Goal: Information Seeking & Learning: Understand process/instructions

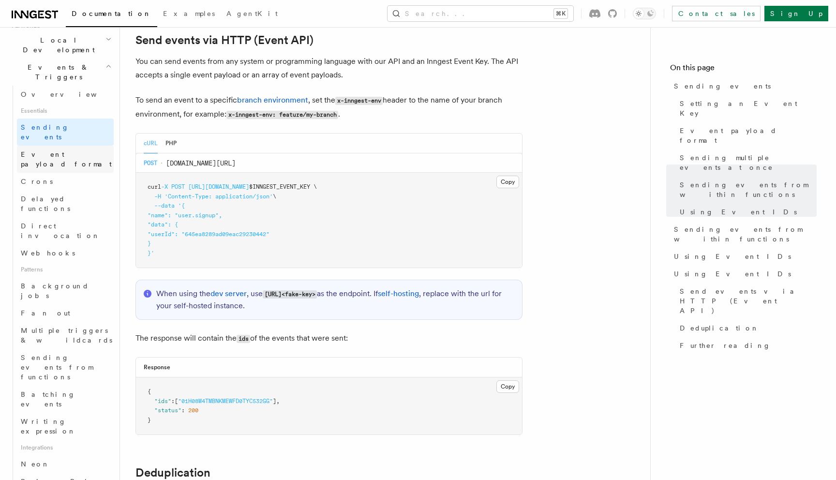
scroll to position [255, 0]
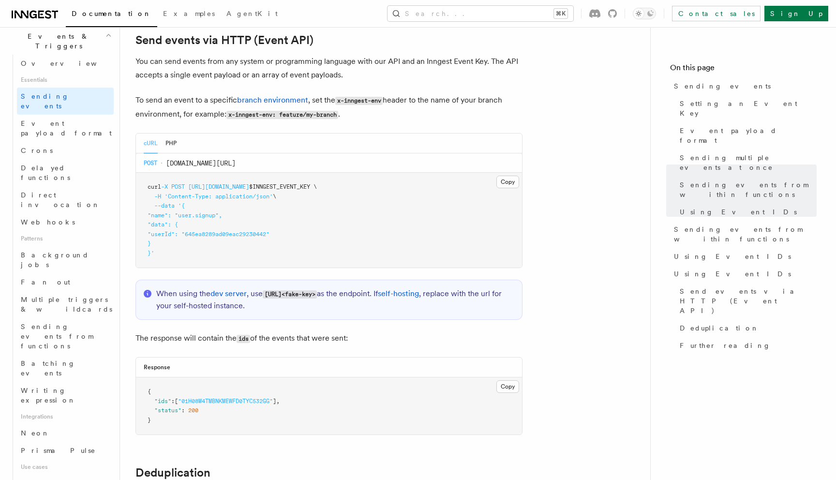
click at [521, 3] on div "Documentation Examples AgentKit Search... ⌘K Contact sales Sign Up" at bounding box center [418, 13] width 836 height 27
click at [520, 17] on button "Search... ⌘K" at bounding box center [480, 13] width 186 height 15
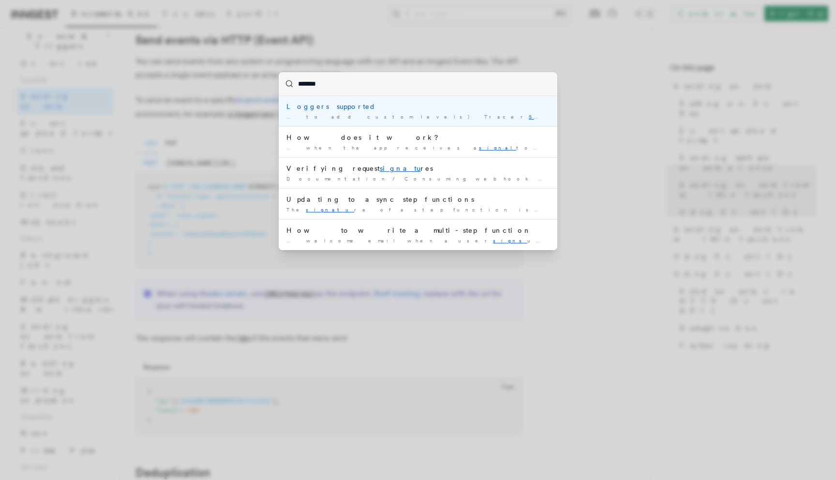
type input "*******"
click at [413, 51] on div "******* Loggers supported … to add custom levels) Tracer Signale Was this page …" at bounding box center [418, 240] width 836 height 480
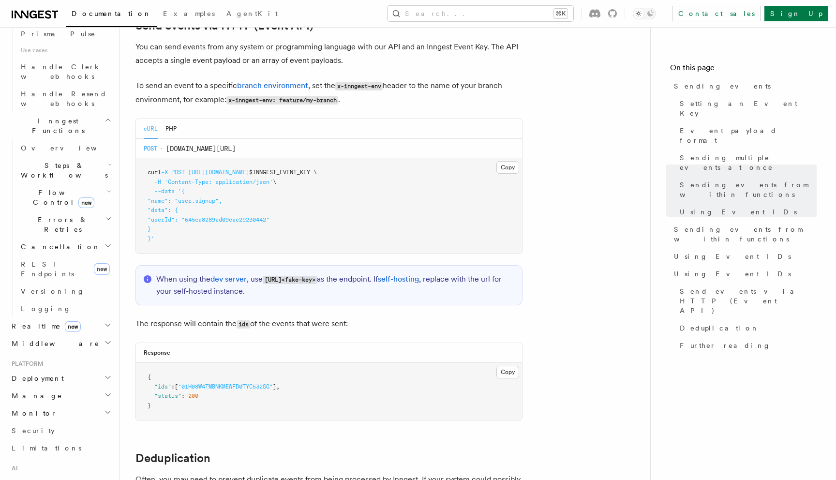
scroll to position [2043, 0]
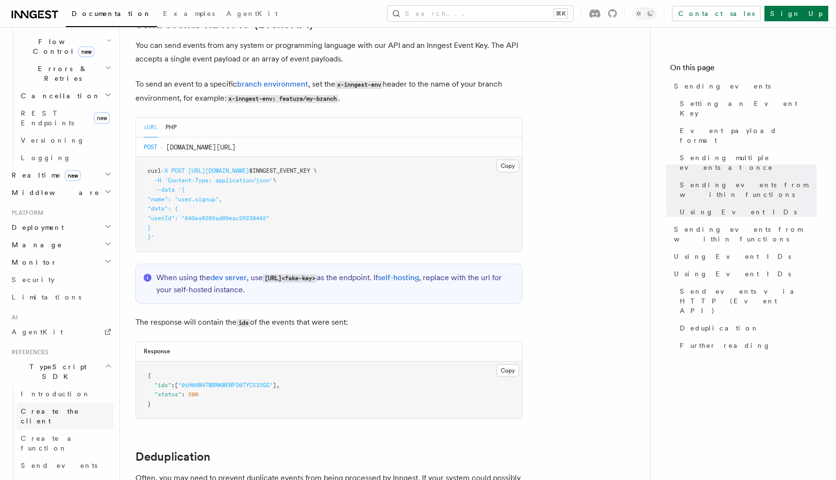
scroll to position [865, 0]
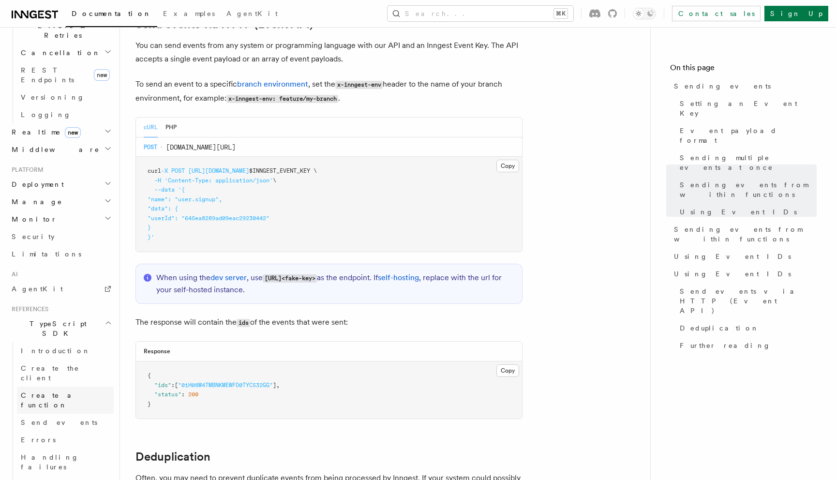
click at [63, 386] on link "Create a function" at bounding box center [65, 399] width 97 height 27
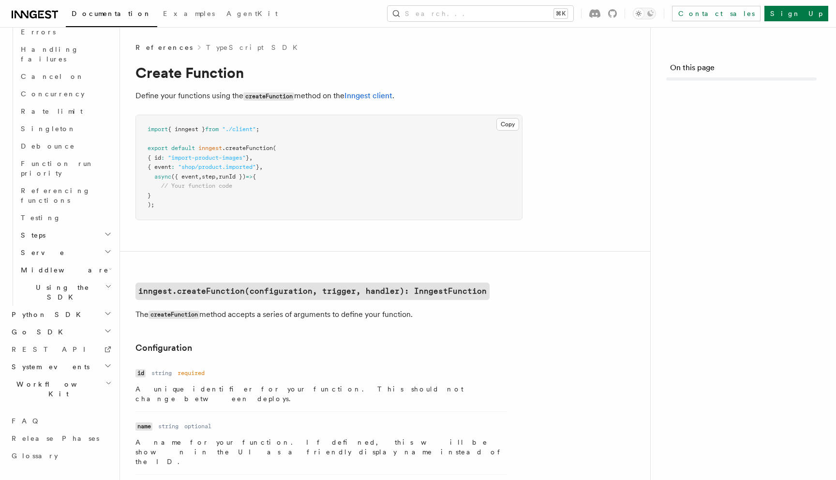
scroll to position [627, 0]
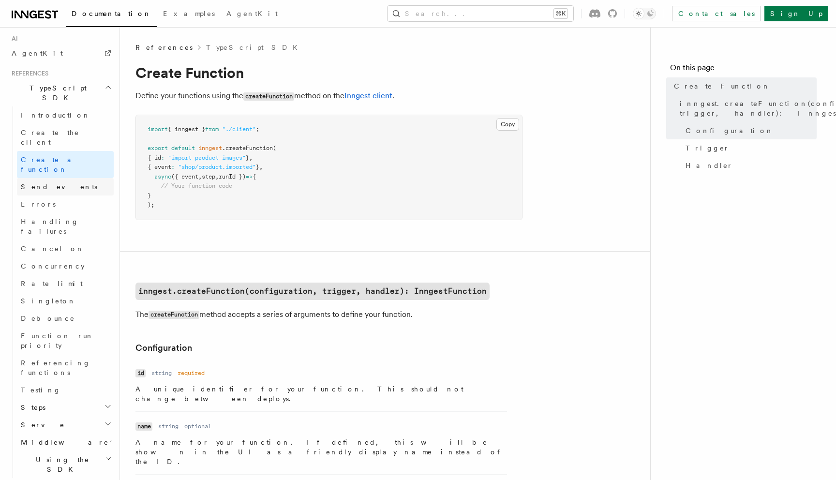
click at [67, 178] on link "Send events" at bounding box center [65, 186] width 97 height 17
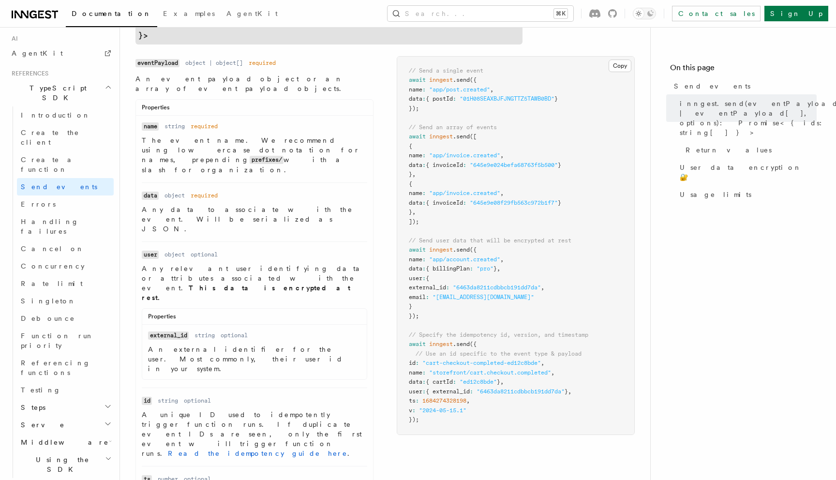
scroll to position [342, 0]
